Goal: Obtain resource: Download file/media

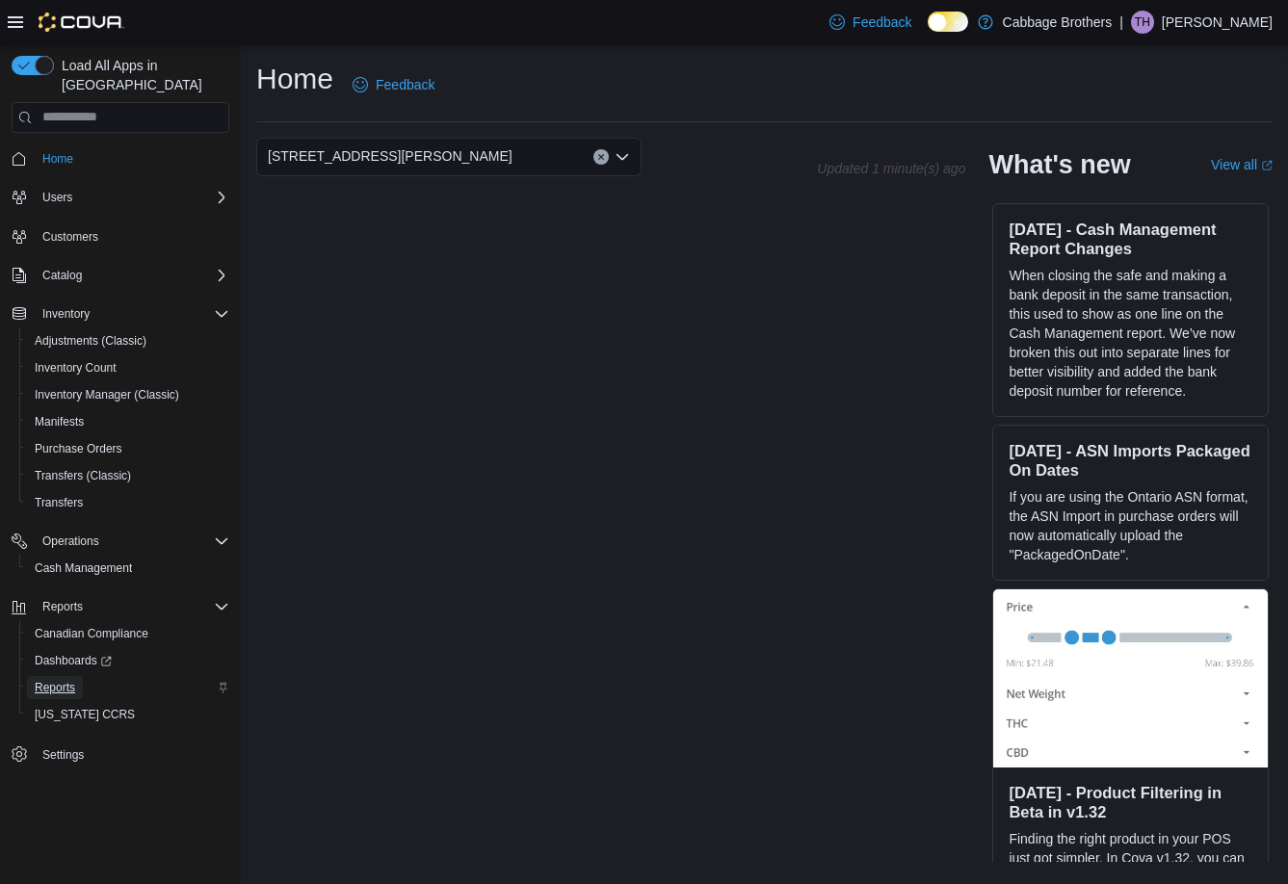
click at [60, 680] on span "Reports" at bounding box center [55, 687] width 40 height 15
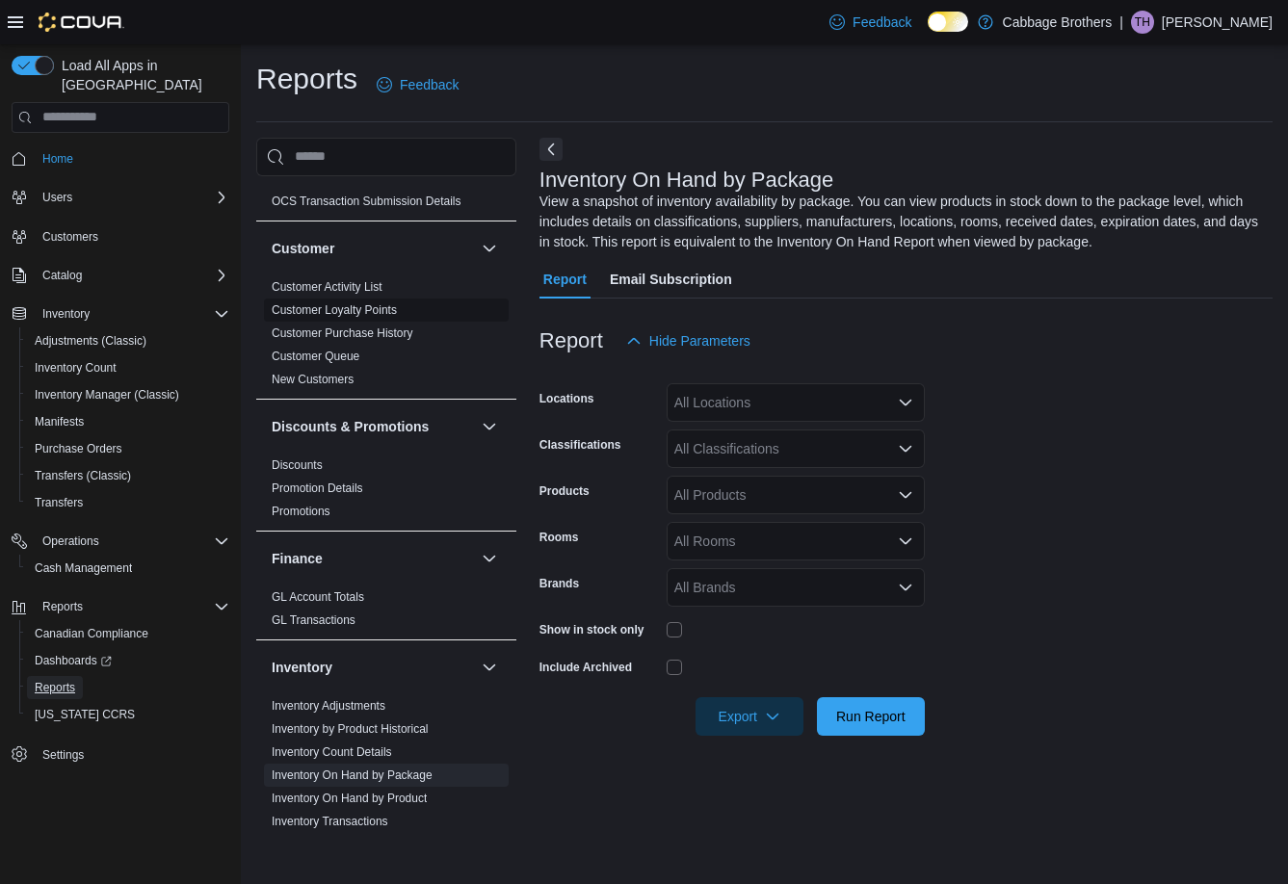
scroll to position [289, 0]
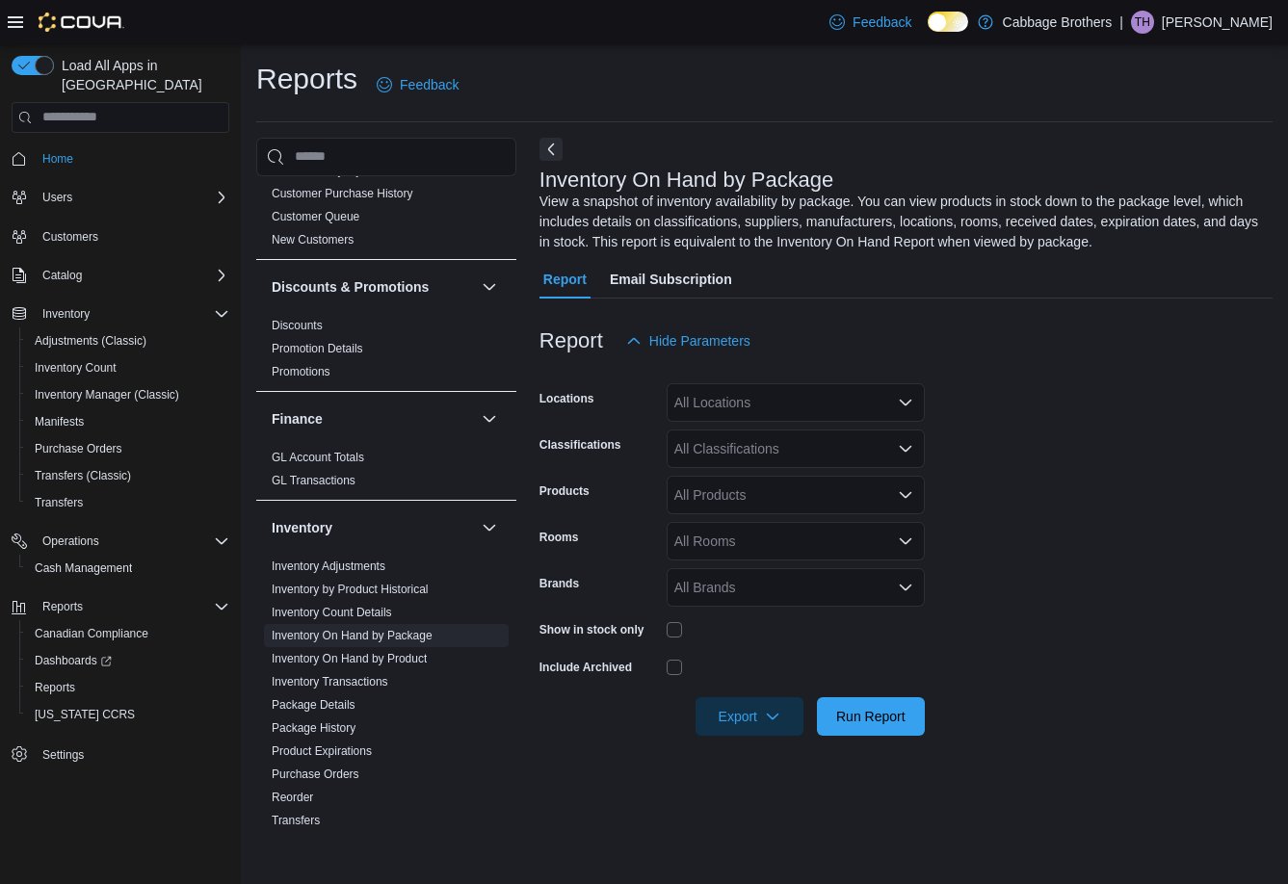
click at [901, 405] on icon "Open list of options" at bounding box center [905, 402] width 15 height 15
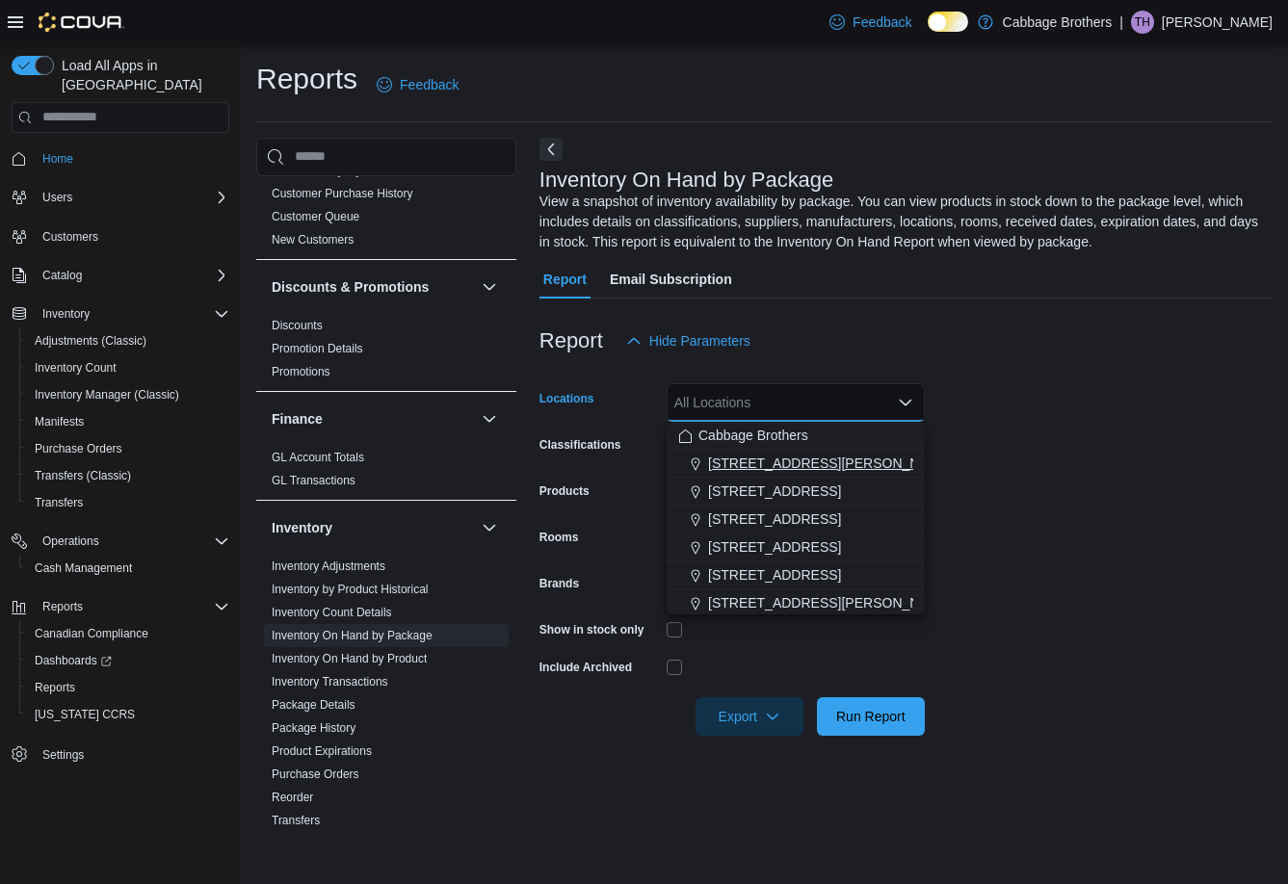
click at [757, 464] on span "[STREET_ADDRESS][PERSON_NAME]" at bounding box center [830, 463] width 245 height 19
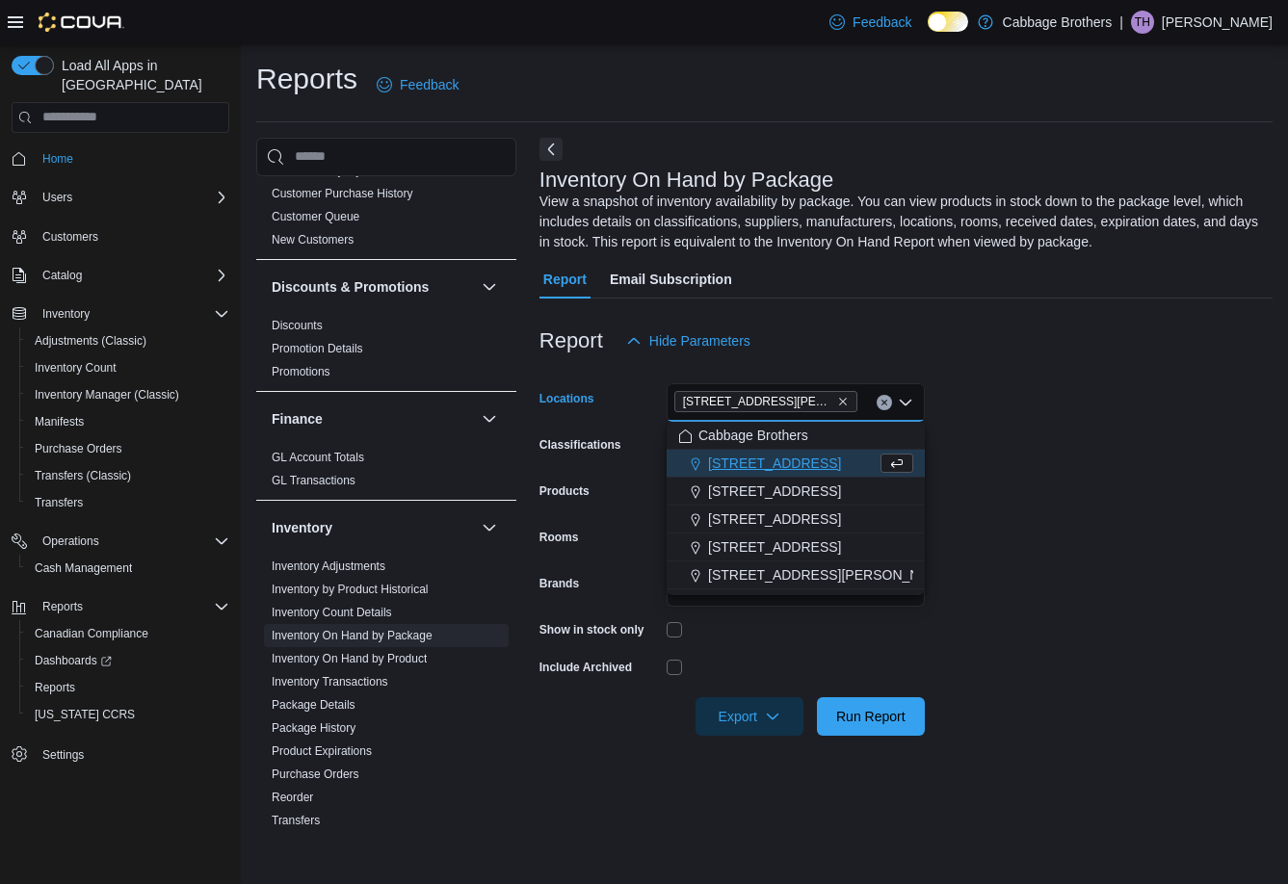
click at [1053, 459] on form "Locations [STREET_ADDRESS][PERSON_NAME] Selected. [STREET_ADDRESS][PERSON_NAME]…" at bounding box center [905, 548] width 733 height 376
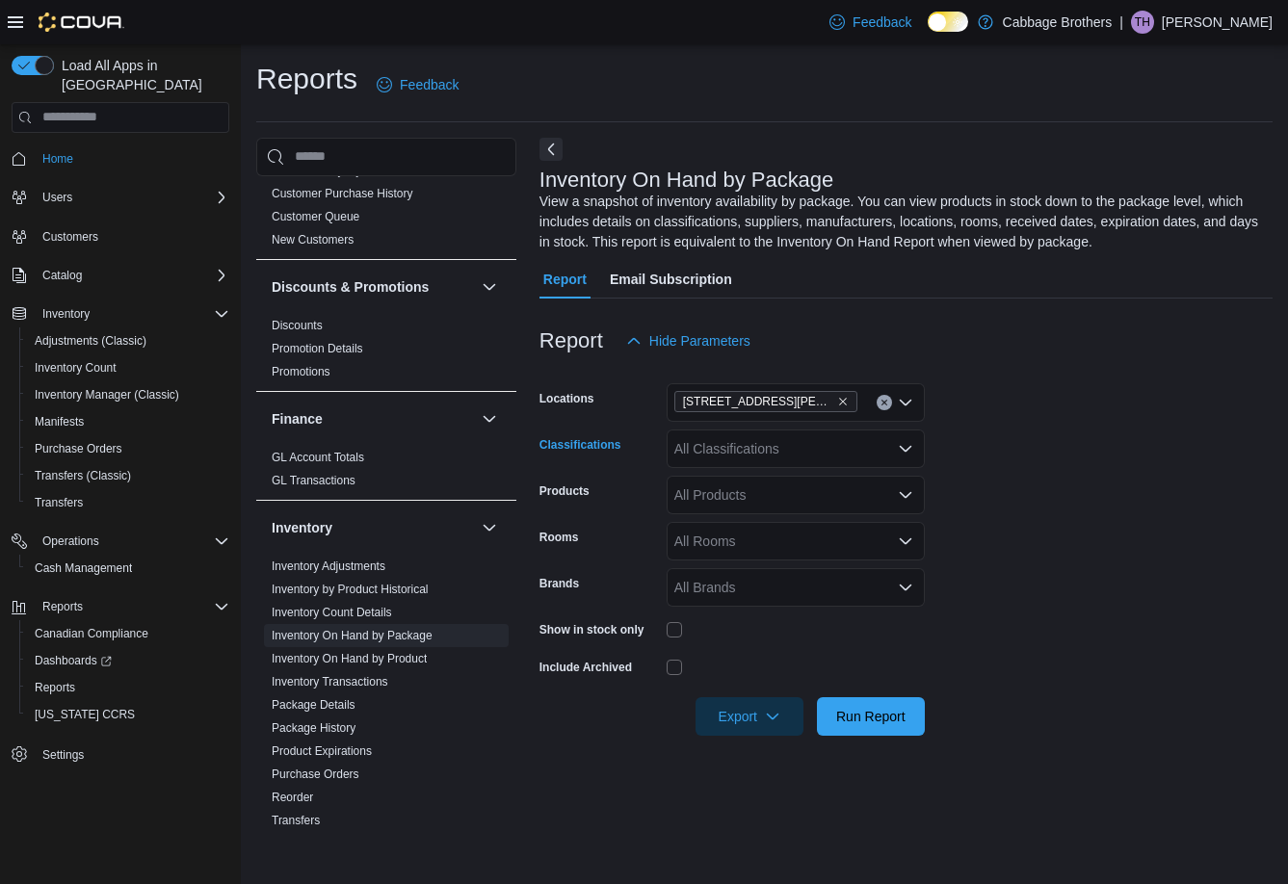
click at [905, 451] on icon "Open list of options" at bounding box center [906, 449] width 12 height 6
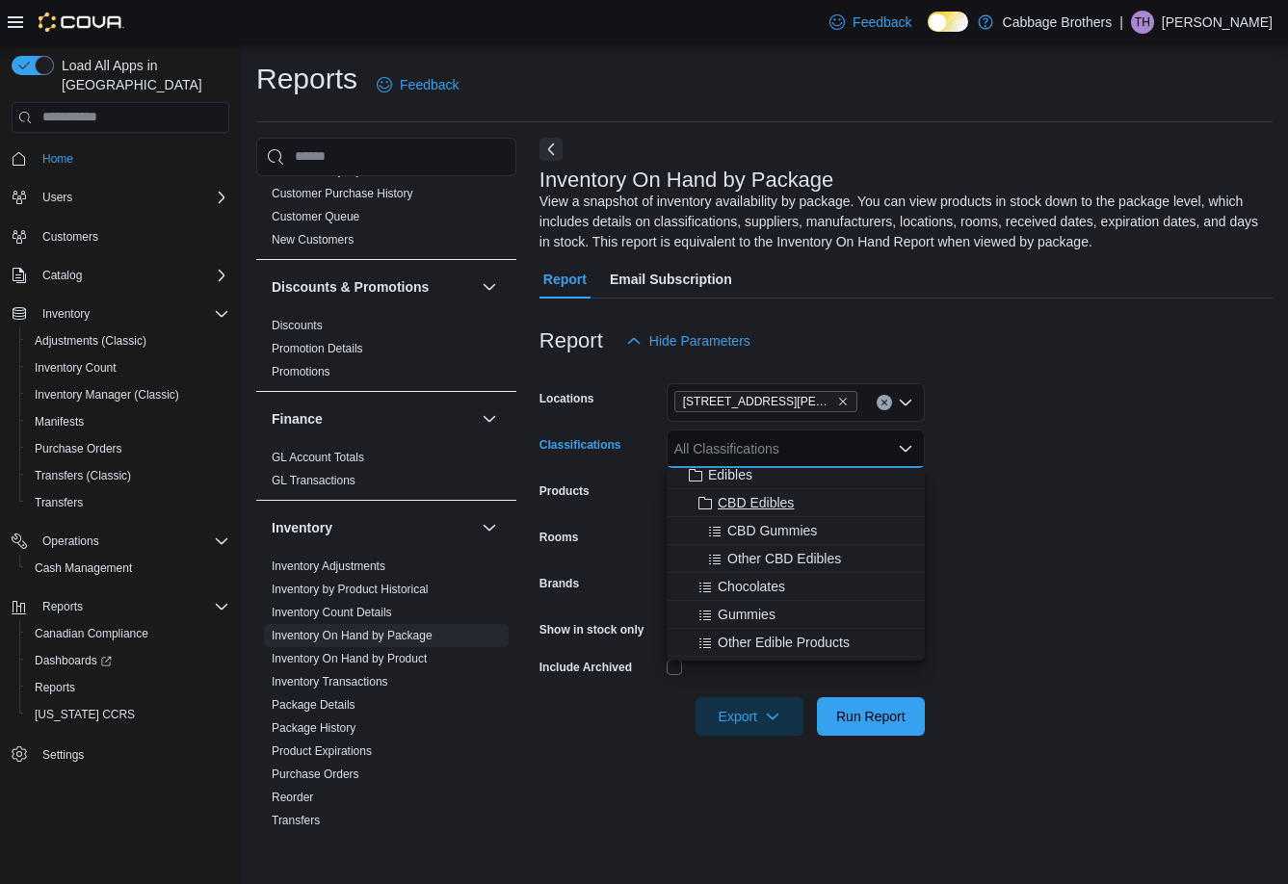
scroll to position [385, 0]
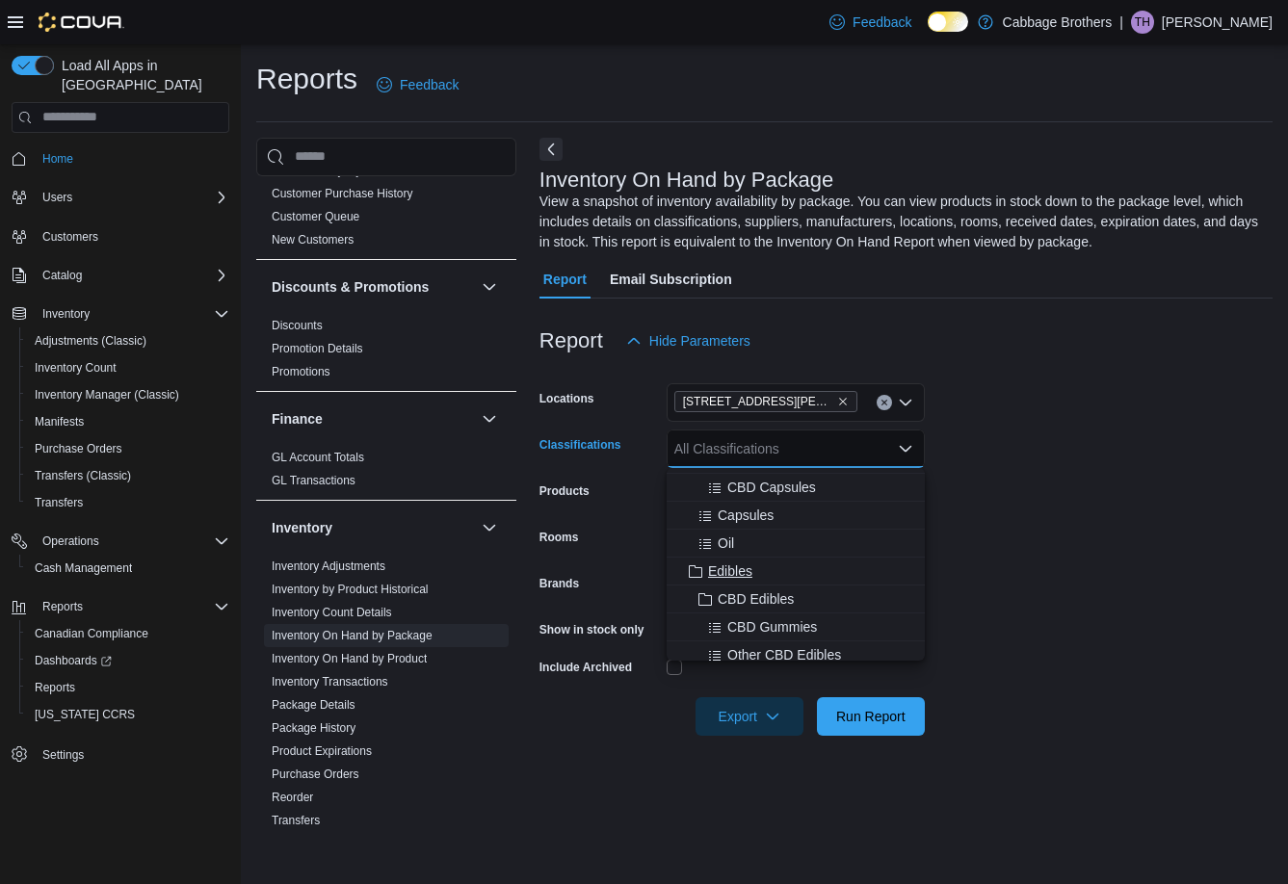
click at [739, 572] on span "Edibles" at bounding box center [730, 571] width 44 height 19
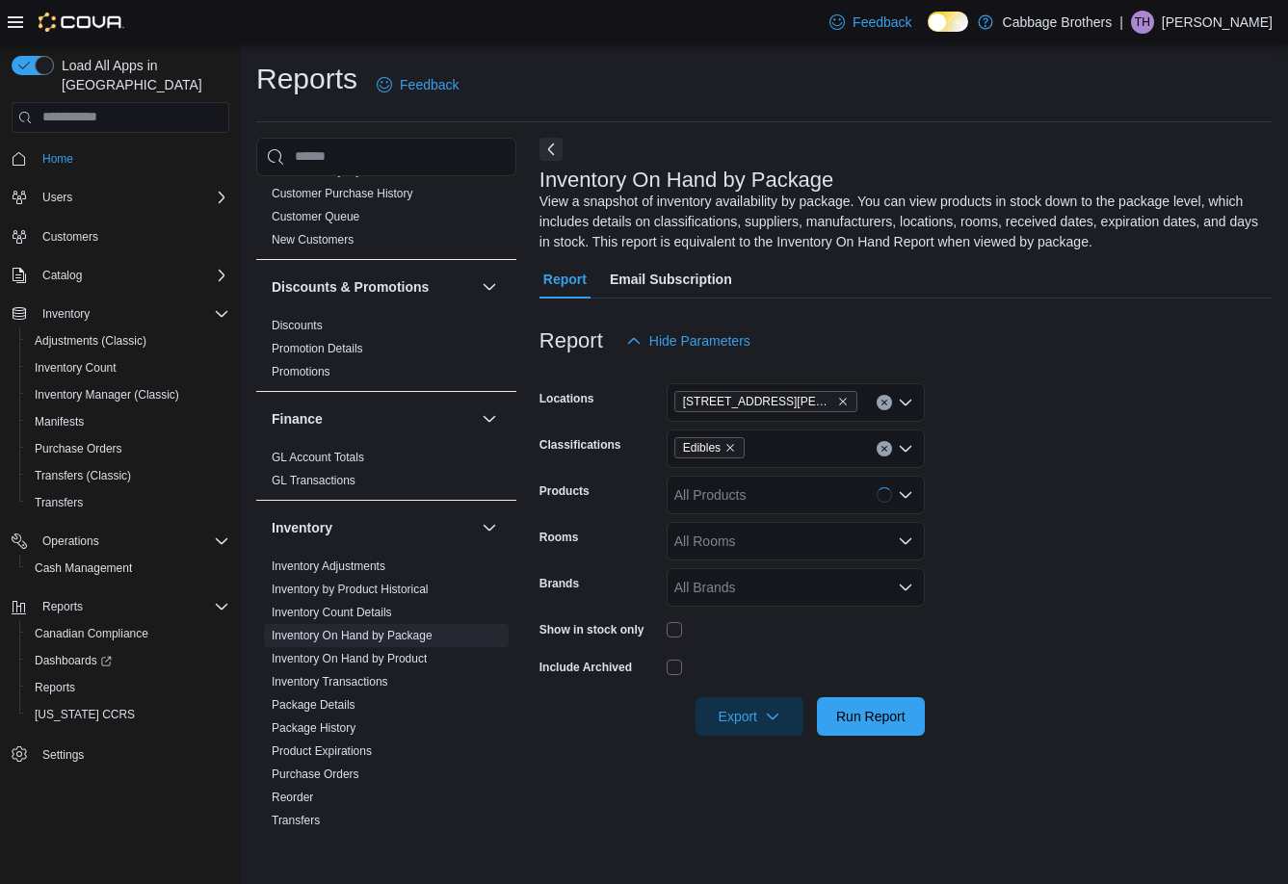
click at [1079, 483] on form "Locations [STREET_ADDRESS][PERSON_NAME] Classifications Edibles Products All Pr…" at bounding box center [905, 548] width 733 height 376
click at [1087, 559] on form "Locations [STREET_ADDRESS][PERSON_NAME] Classifications Edibles Products All Pr…" at bounding box center [905, 548] width 733 height 376
click at [773, 711] on icon "button" at bounding box center [772, 715] width 15 height 15
click at [754, 756] on span "Export to Excel" at bounding box center [752, 755] width 87 height 15
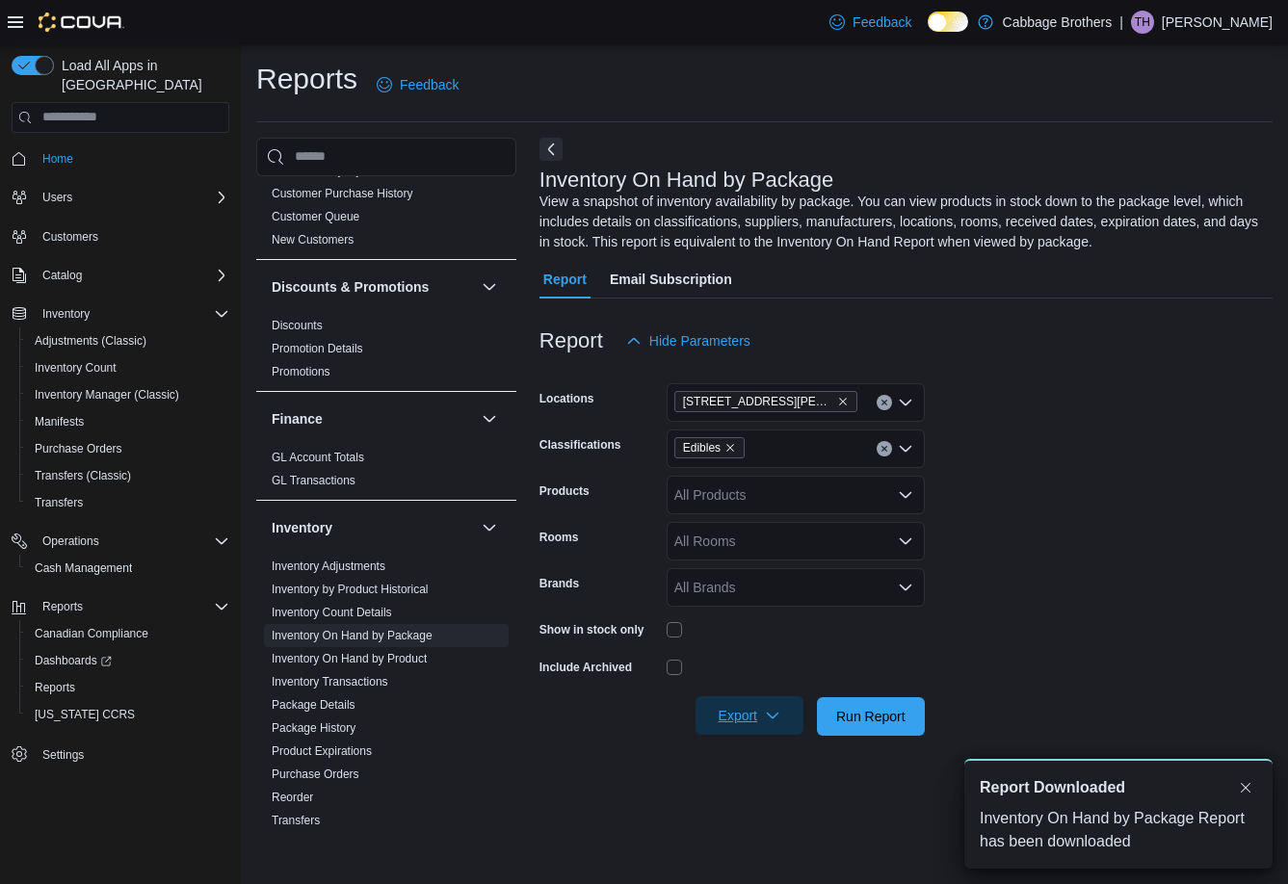
scroll to position [0, 0]
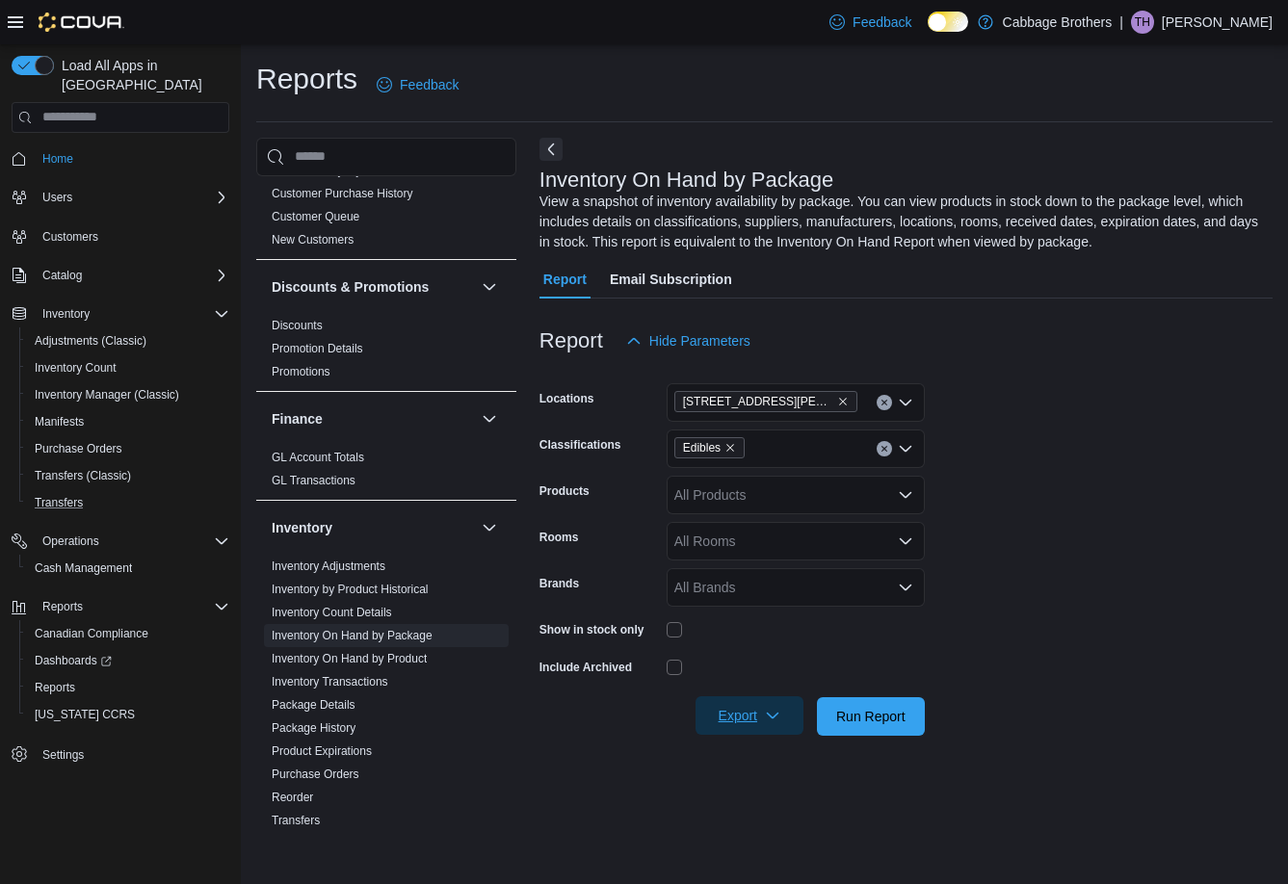
click at [156, 489] on button "Transfers" at bounding box center [128, 502] width 218 height 27
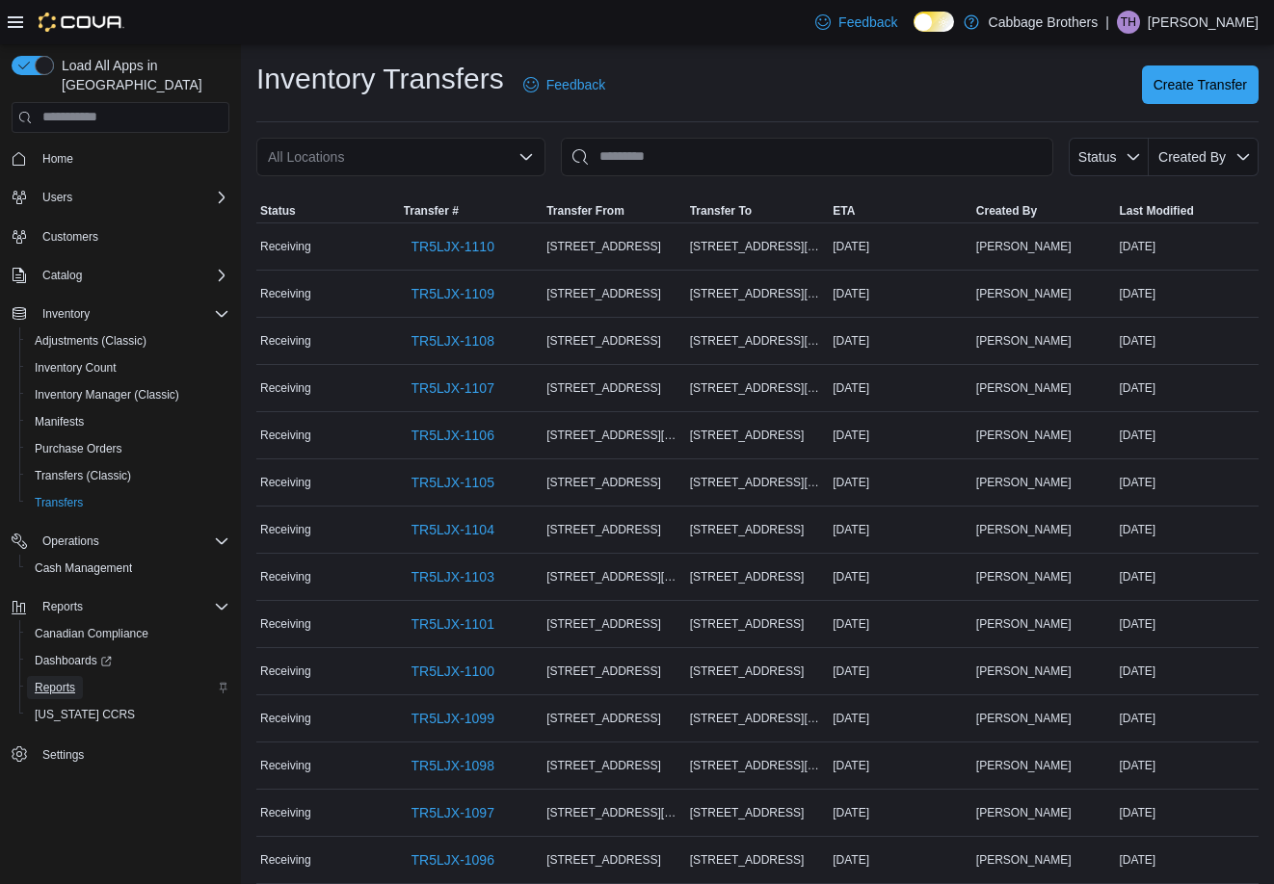
click at [65, 680] on span "Reports" at bounding box center [55, 687] width 40 height 15
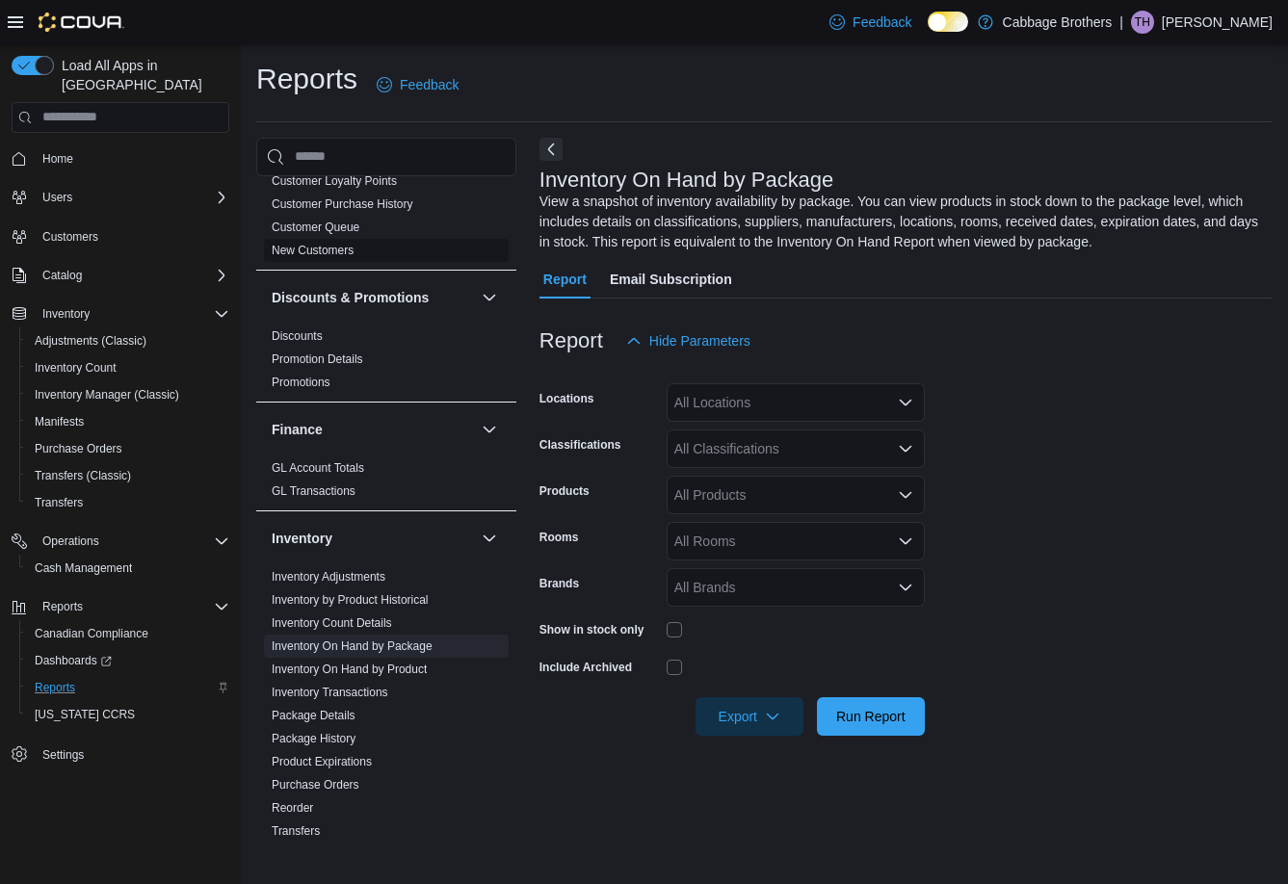
scroll to position [578, 0]
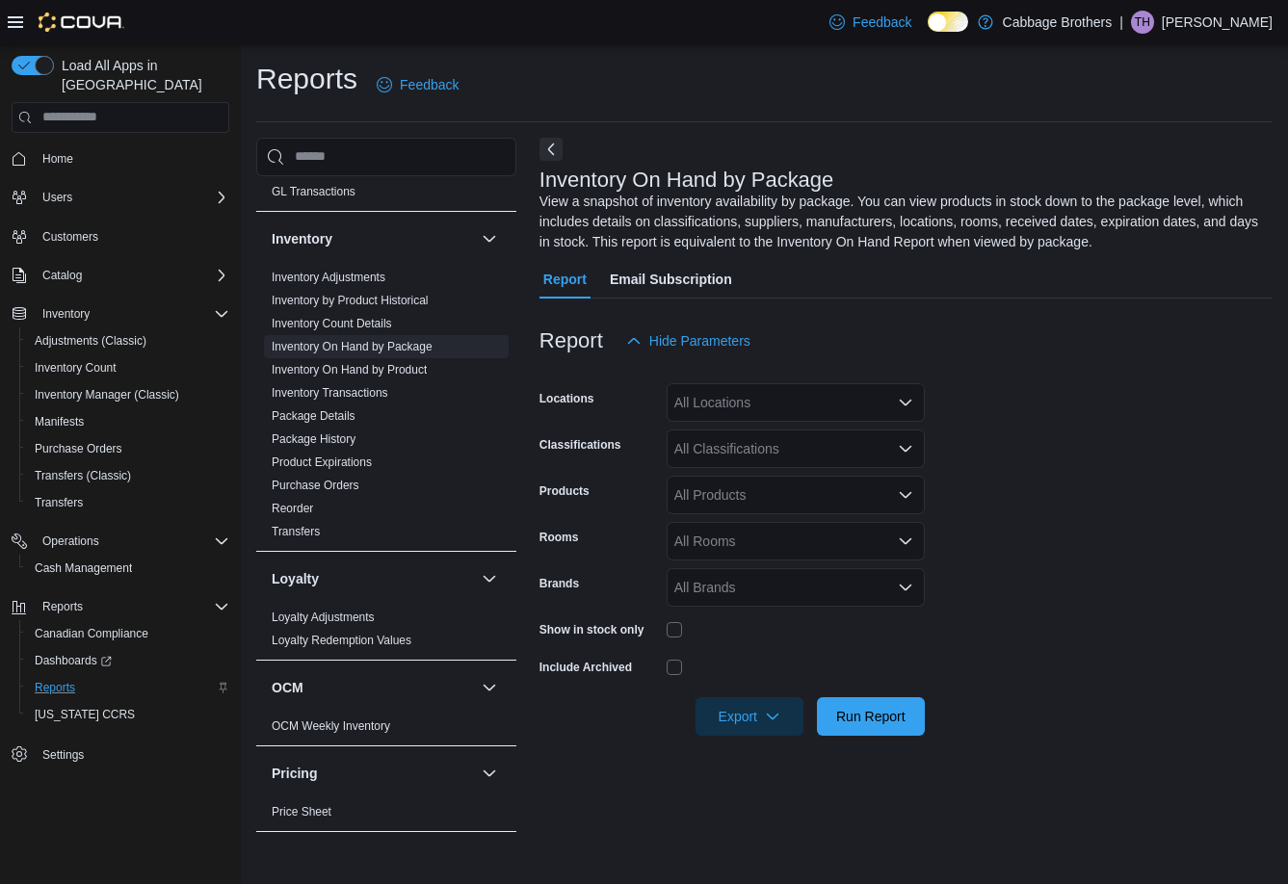
click at [746, 394] on div "All Locations" at bounding box center [796, 402] width 258 height 39
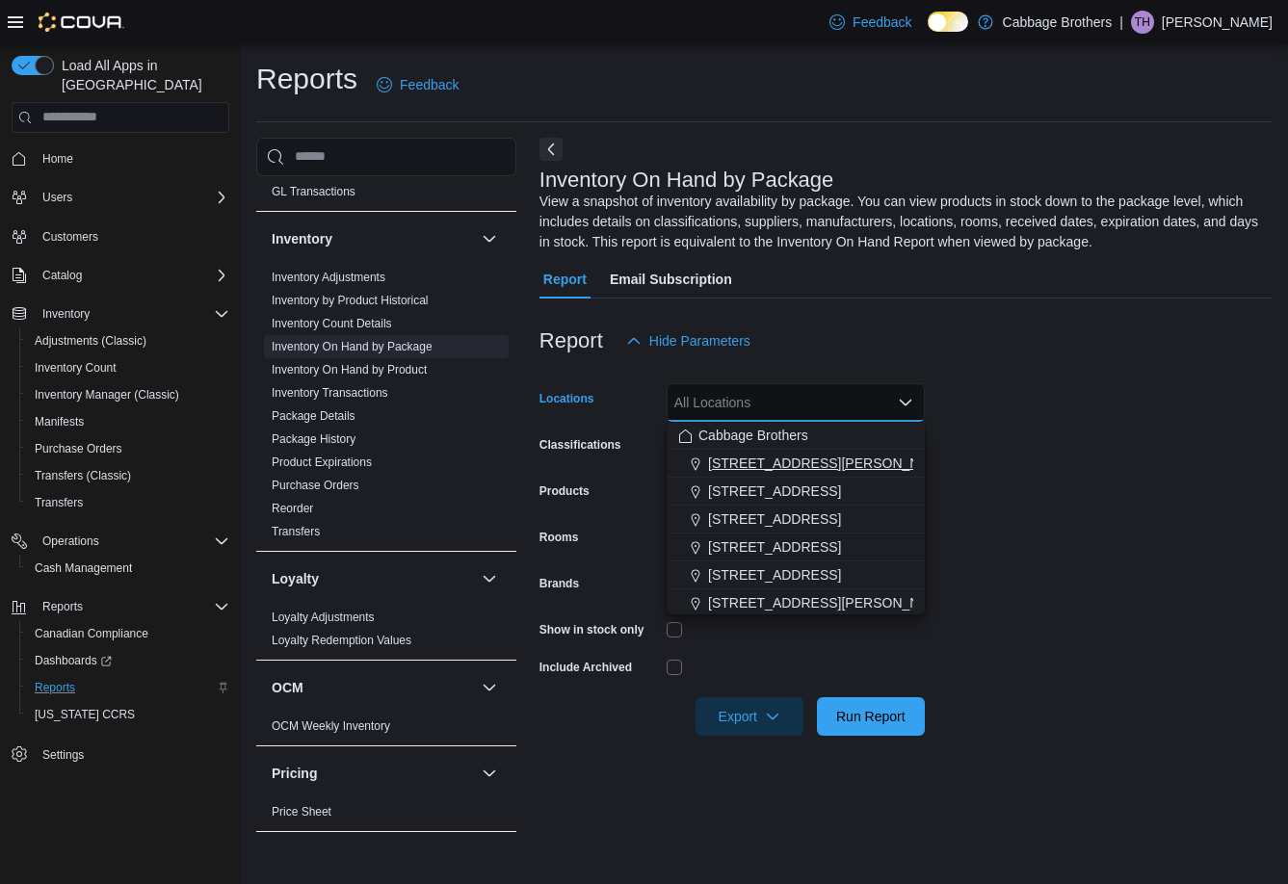
click at [764, 466] on span "[STREET_ADDRESS][PERSON_NAME]" at bounding box center [830, 463] width 245 height 19
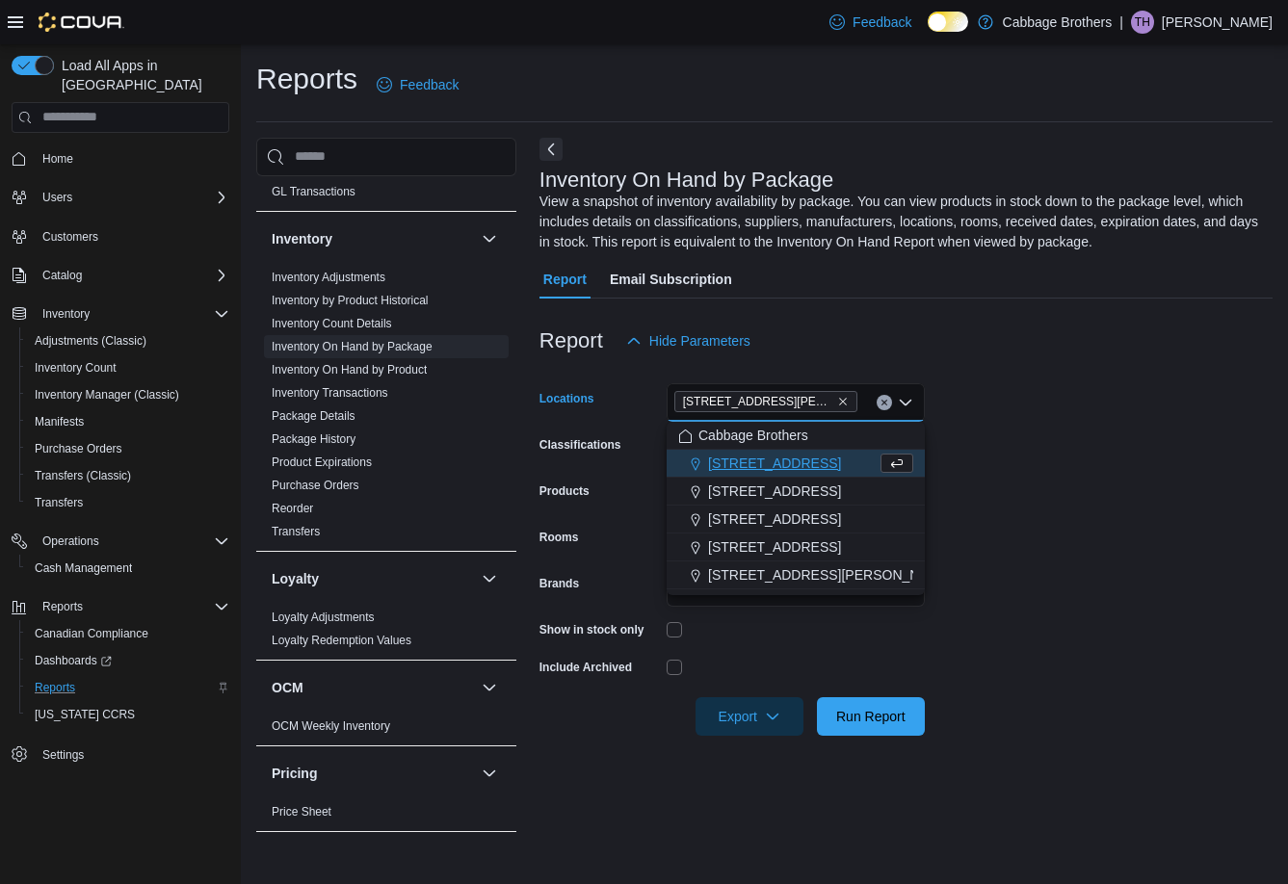
click at [970, 440] on form "Locations [STREET_ADDRESS][PERSON_NAME] Selected. [STREET_ADDRESS][PERSON_NAME]…" at bounding box center [905, 548] width 733 height 376
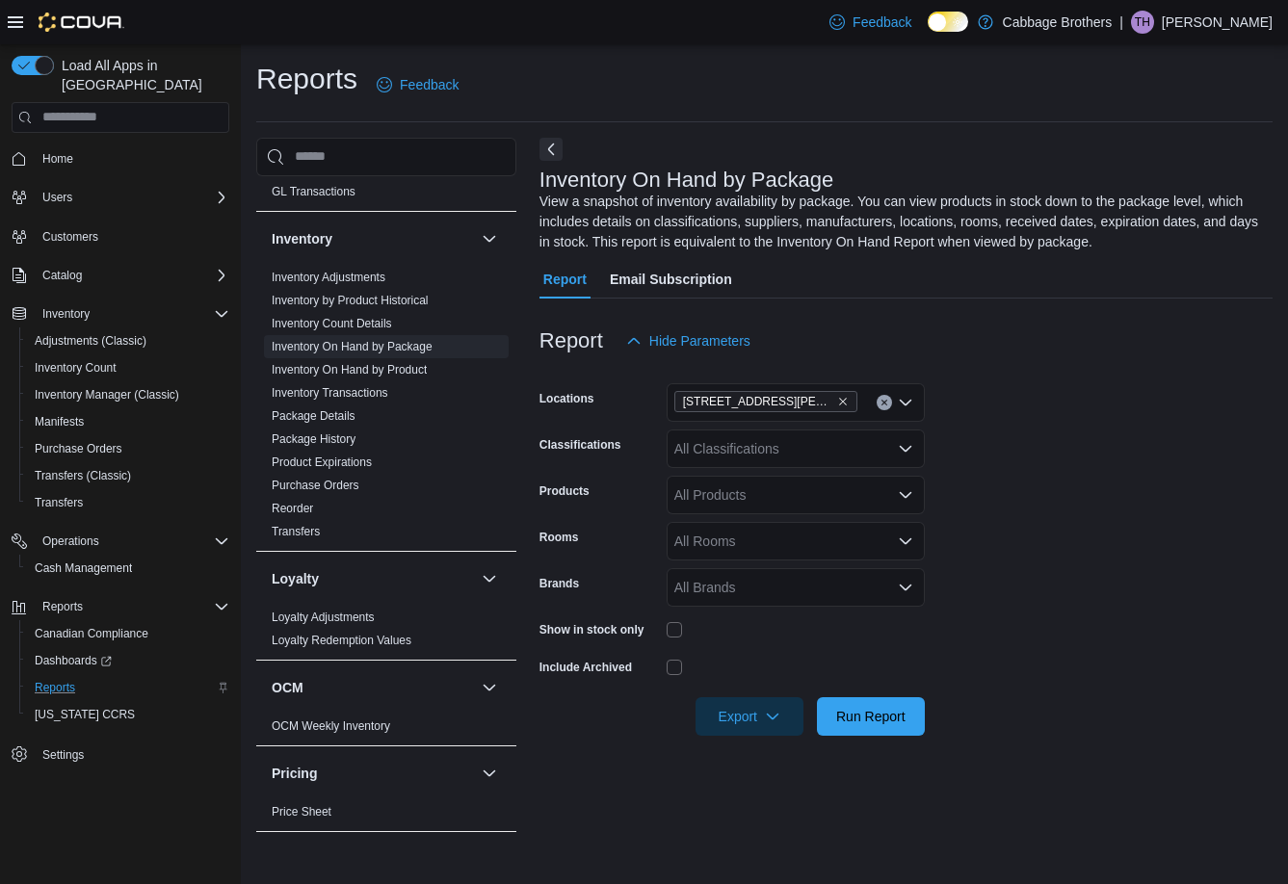
click at [904, 452] on icon "Open list of options" at bounding box center [905, 448] width 15 height 15
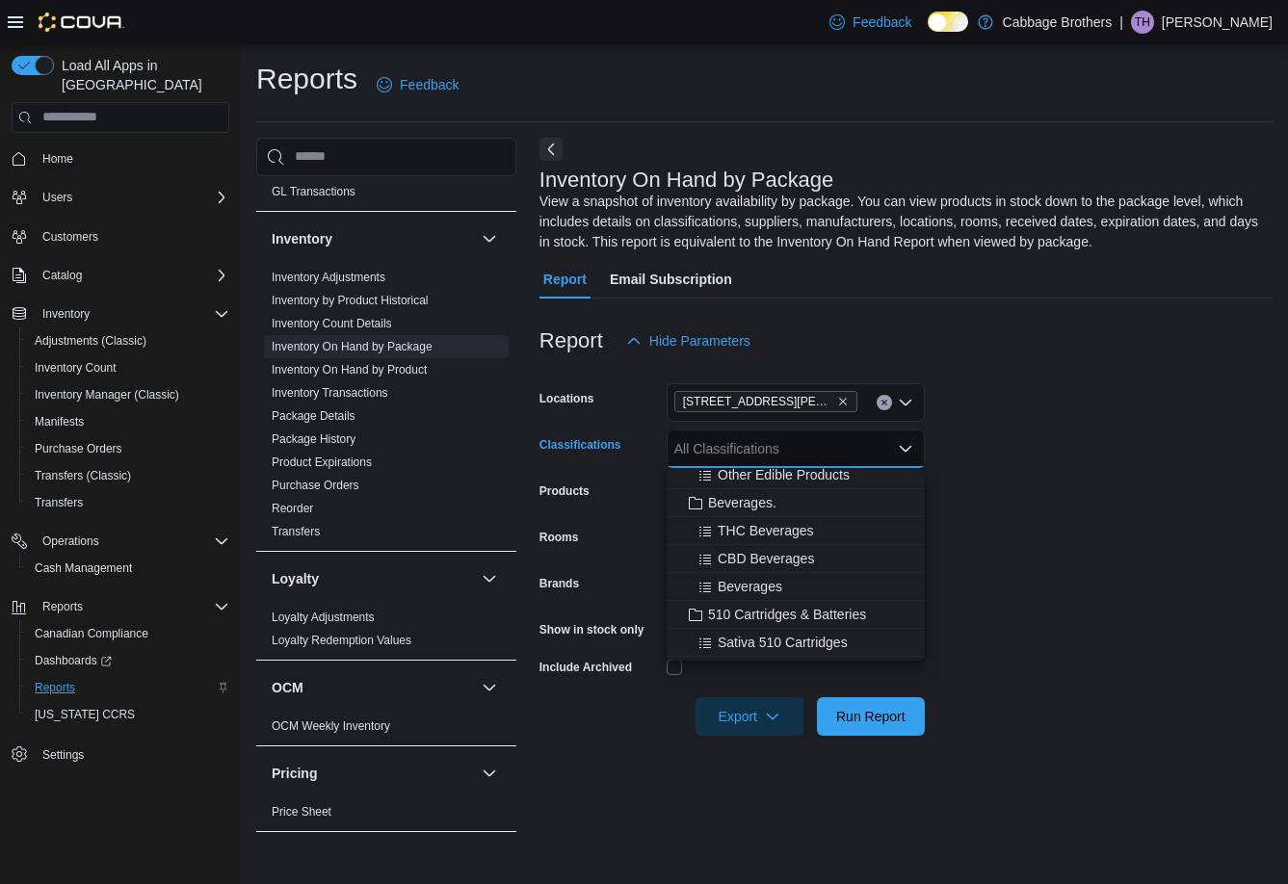
scroll to position [674, 0]
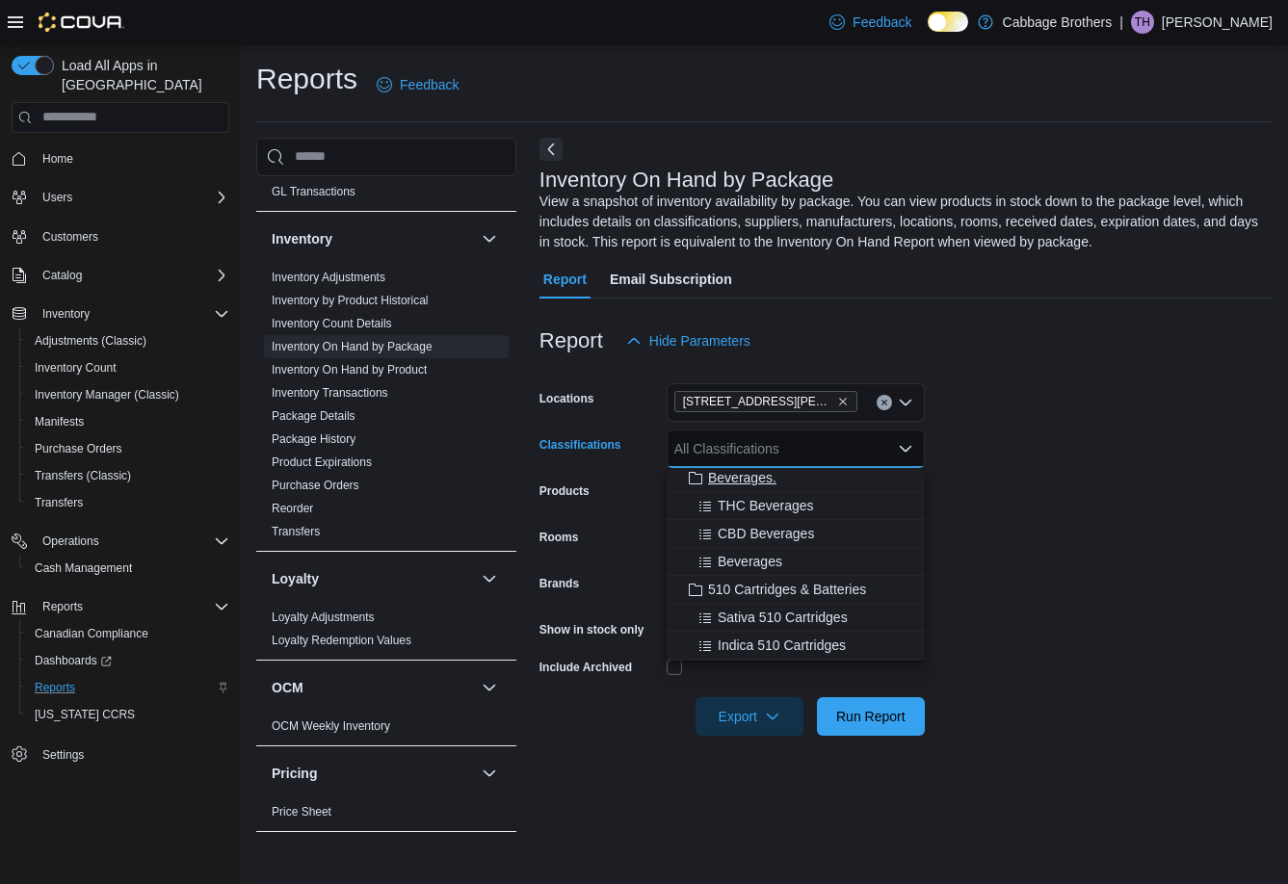
click at [750, 479] on span "Beverages." at bounding box center [742, 477] width 68 height 19
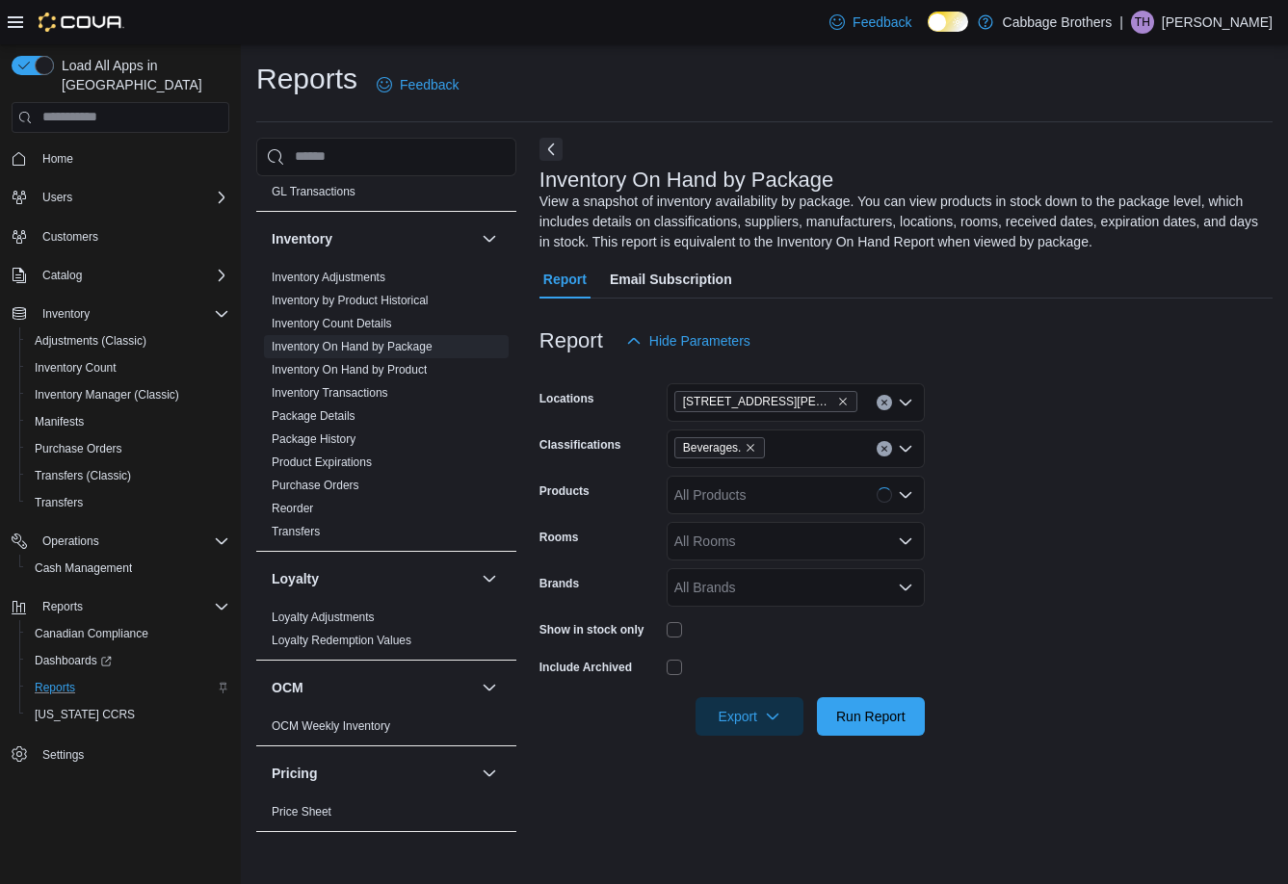
click at [1035, 453] on form "Locations [STREET_ADDRESS][PERSON_NAME]. Products All Products Rooms All Rooms …" at bounding box center [905, 548] width 733 height 376
click at [756, 714] on span "Export" at bounding box center [749, 716] width 85 height 39
click at [753, 755] on span "Export to Excel" at bounding box center [752, 755] width 87 height 15
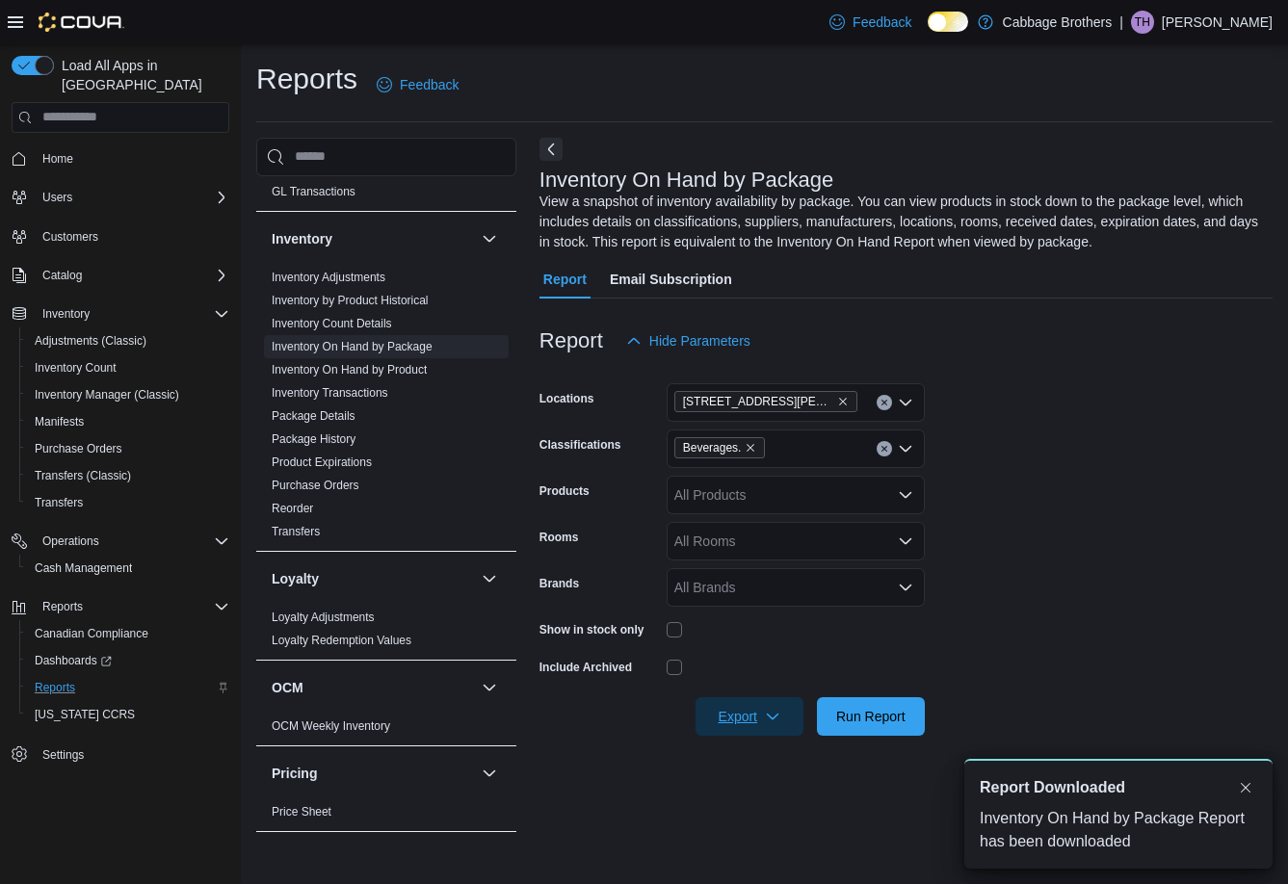
scroll to position [0, 0]
